Goal: Check status: Check status

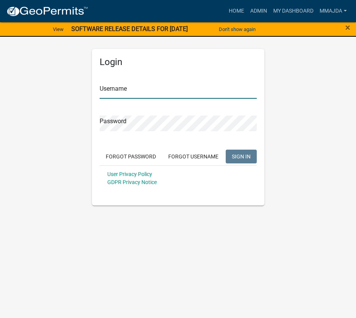
click at [149, 92] on input "Username" at bounding box center [178, 91] width 157 height 16
type input "mmajda"
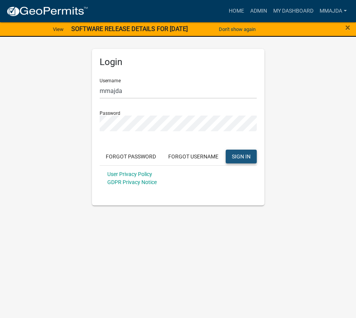
click at [237, 154] on span "SIGN IN" at bounding box center [241, 156] width 19 height 6
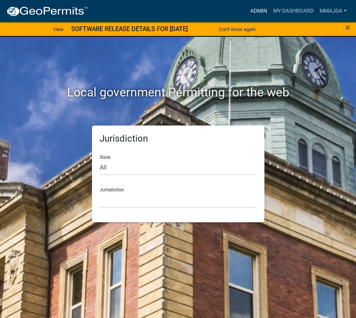
click at [256, 11] on link "Admin" at bounding box center [258, 11] width 23 height 15
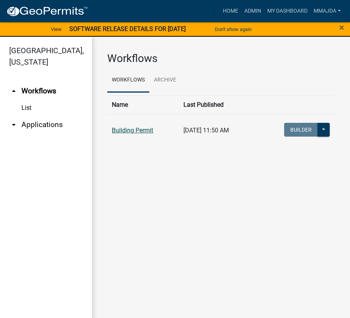
click at [142, 132] on link "Building Permit" at bounding box center [132, 130] width 41 height 7
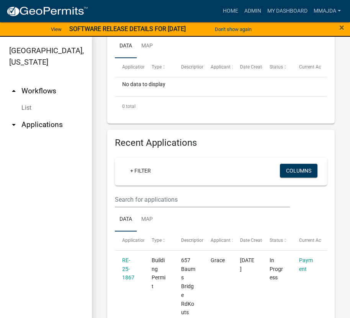
scroll to position [268, 0]
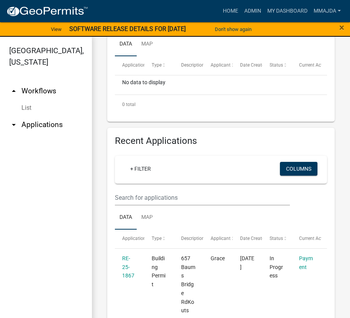
click at [335, 86] on div "Building Permit Apply for a Building Permits for [GEOGRAPHIC_DATA], [US_STATE] …" at bounding box center [221, 316] width 258 height 1095
click at [320, 204] on div at bounding box center [221, 198] width 224 height 16
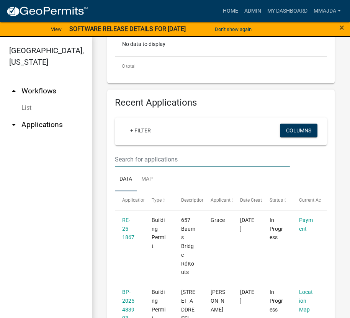
click at [158, 162] on input "text" at bounding box center [202, 160] width 175 height 16
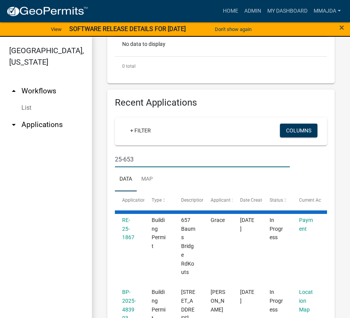
type input "25-653"
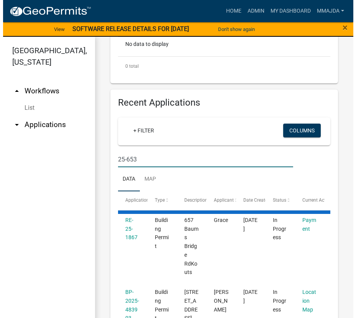
scroll to position [289, 0]
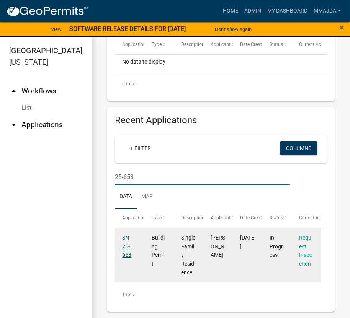
click at [126, 253] on link "SN-25-653" at bounding box center [126, 247] width 9 height 24
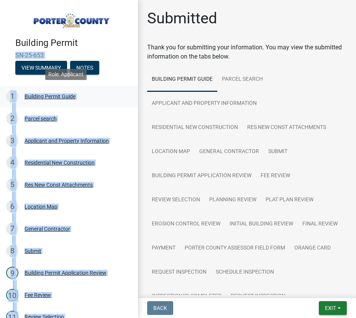
click at [104, 96] on div "1 Building Permit Guide" at bounding box center [66, 96] width 120 height 12
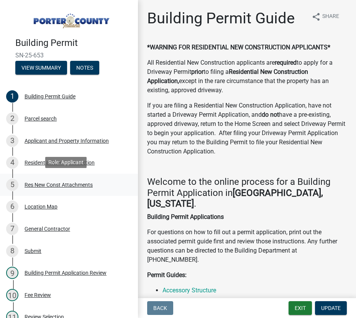
click at [43, 182] on div "Res New Const Attachments" at bounding box center [59, 184] width 68 height 5
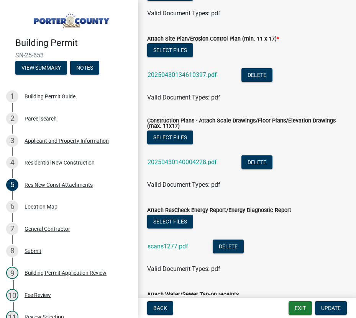
scroll to position [115, 0]
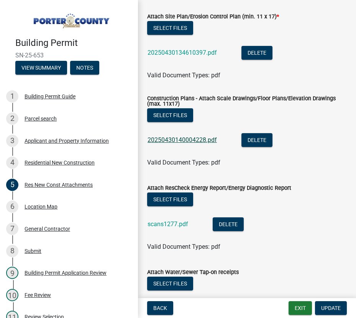
click at [154, 139] on link "20250430140004228.pdf" at bounding box center [182, 139] width 69 height 7
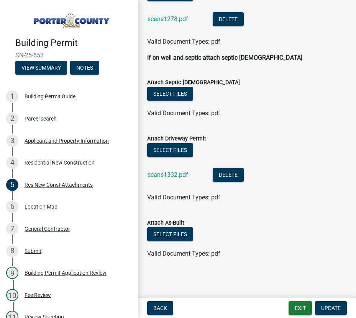
scroll to position [405, 0]
click at [153, 176] on link "scans1332.pdf" at bounding box center [168, 174] width 41 height 7
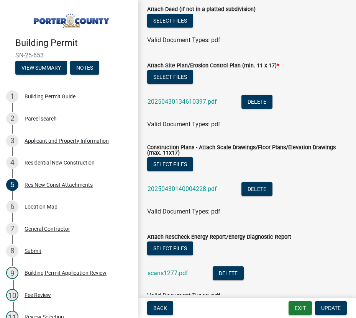
scroll to position [60, 0]
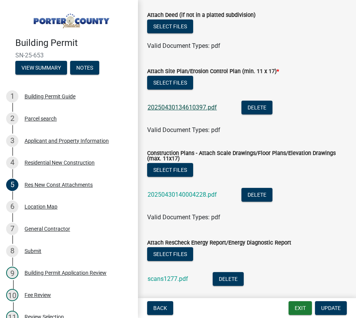
click at [187, 107] on link "20250430134610397.pdf" at bounding box center [182, 107] width 69 height 7
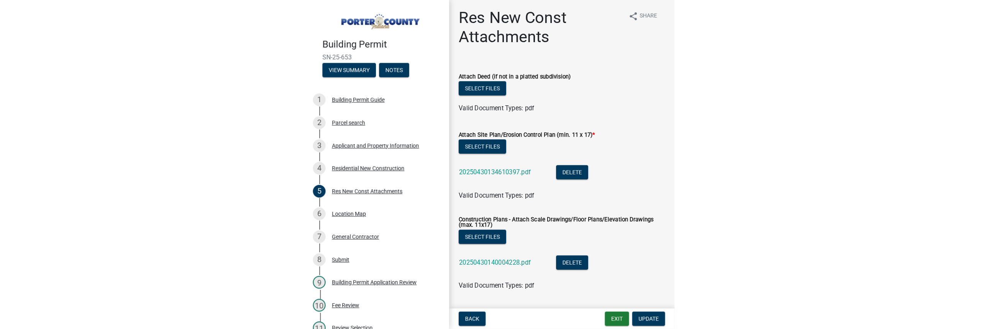
scroll to position [0, 0]
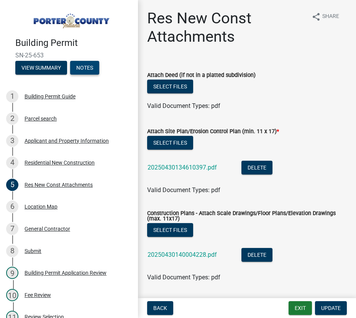
click at [82, 69] on button "Notes" at bounding box center [84, 68] width 29 height 14
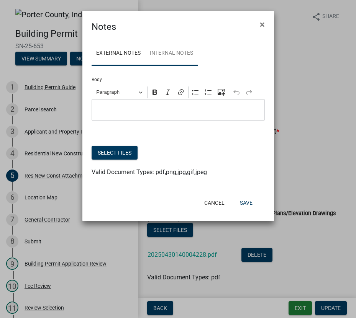
click at [162, 54] on link "Internal Notes" at bounding box center [171, 53] width 53 height 25
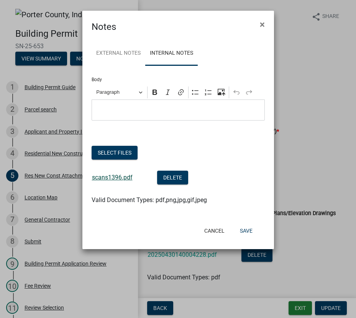
click at [95, 177] on link "scans1396.pdf" at bounding box center [112, 177] width 41 height 7
click at [107, 51] on link "External Notes" at bounding box center [119, 53] width 54 height 25
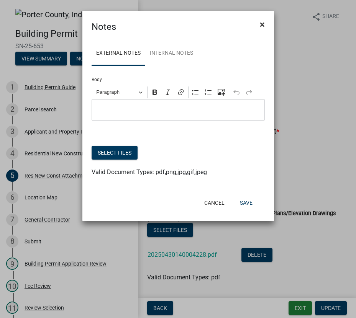
click at [261, 26] on span "×" at bounding box center [262, 24] width 5 height 11
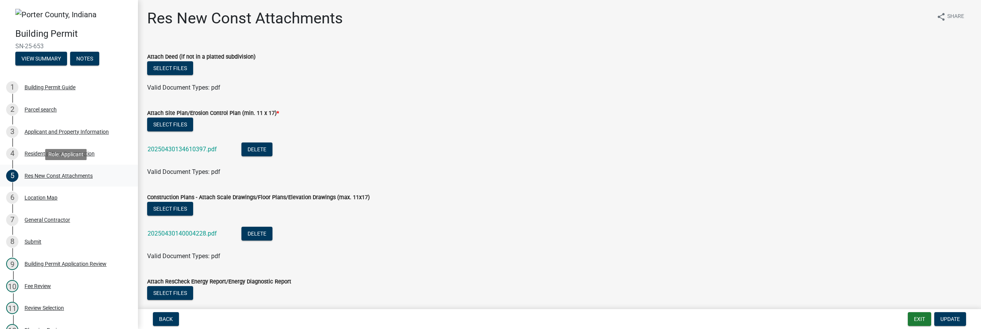
click at [77, 177] on div "Res New Const Attachments" at bounding box center [59, 175] width 68 height 5
click at [170, 232] on link "20250430140004228.pdf" at bounding box center [182, 233] width 69 height 7
